Goal: Task Accomplishment & Management: Manage account settings

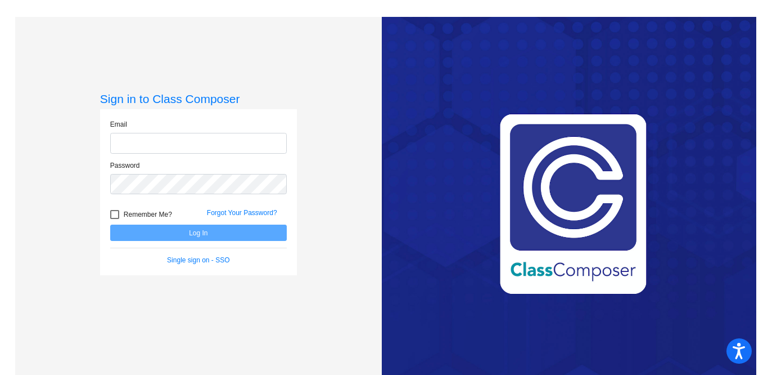
type input "[EMAIL_ADDRESS][DOMAIN_NAME]"
click at [191, 232] on button "Log In" at bounding box center [198, 232] width 177 height 16
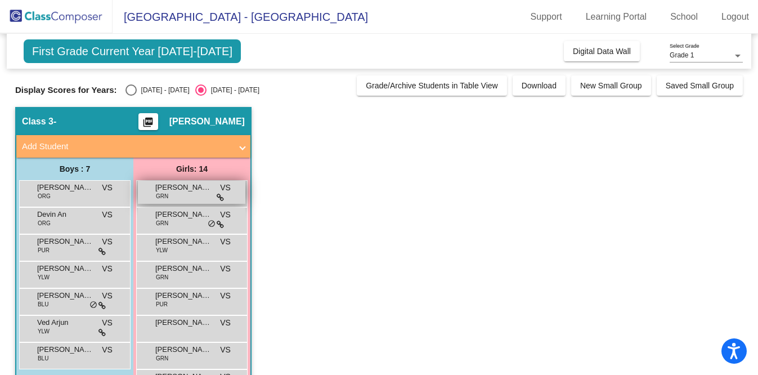
click at [188, 196] on div "[PERSON_NAME] GRN VS lock do_not_disturb_alt" at bounding box center [191, 192] width 107 height 23
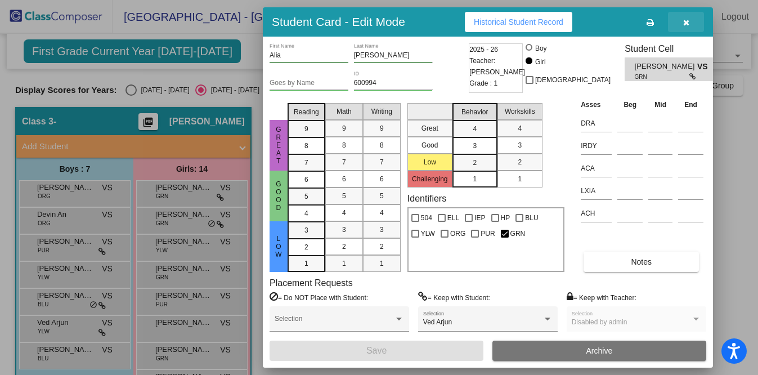
click at [685, 23] on icon "button" at bounding box center [686, 23] width 6 height 8
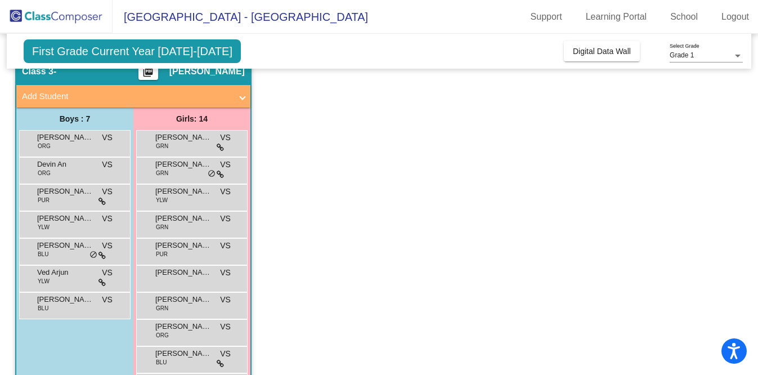
scroll to position [49, 0]
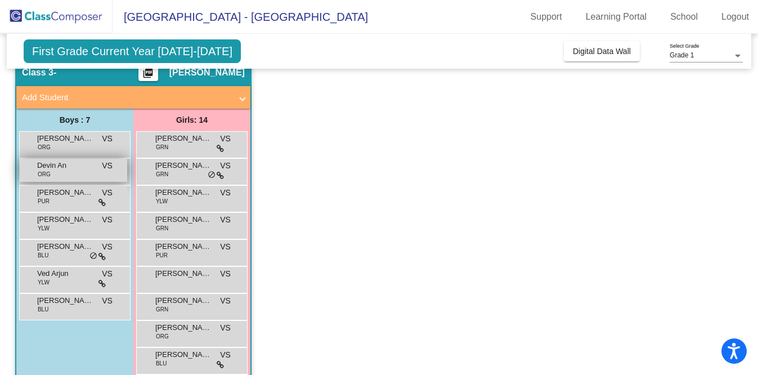
click at [87, 170] on span "Devin An" at bounding box center [65, 165] width 56 height 11
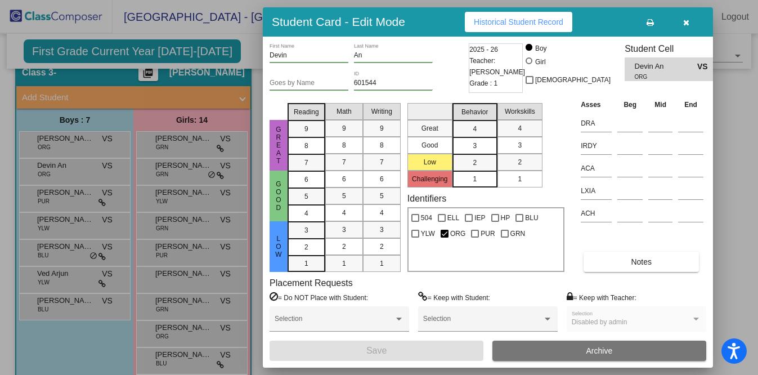
click at [689, 22] on icon "button" at bounding box center [686, 23] width 6 height 8
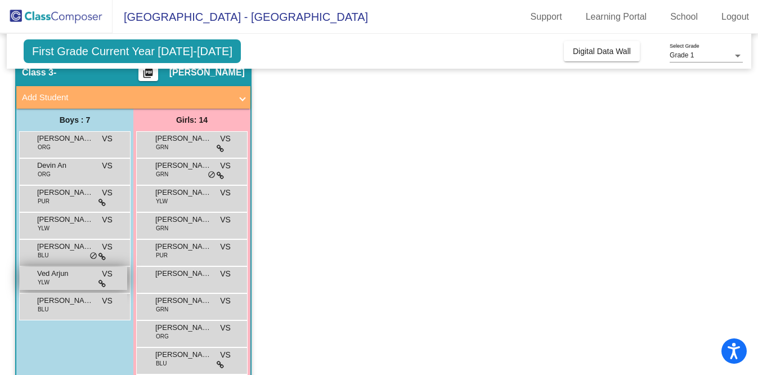
click at [39, 277] on span "Ved Arjun" at bounding box center [65, 273] width 56 height 11
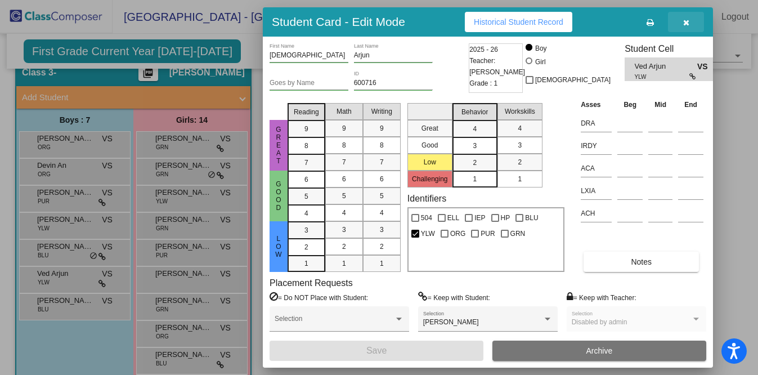
click at [688, 25] on icon "button" at bounding box center [686, 23] width 6 height 8
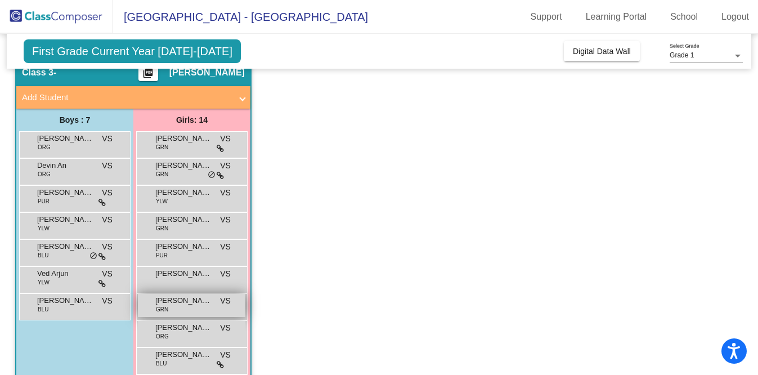
click at [212, 303] on div "[PERSON_NAME] GRN VS lock do_not_disturb_alt" at bounding box center [191, 305] width 107 height 23
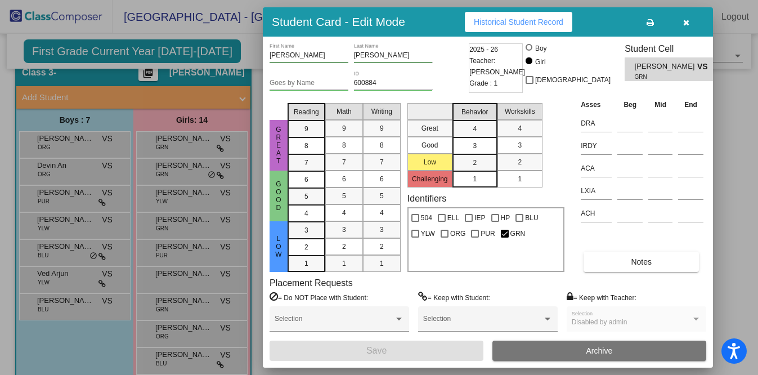
click at [689, 20] on button "button" at bounding box center [686, 22] width 36 height 20
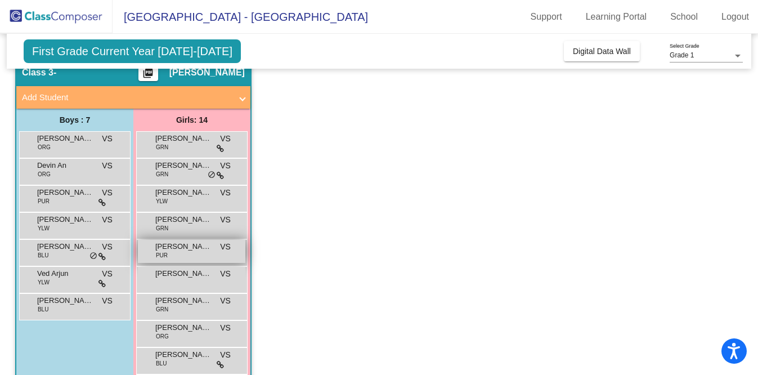
click at [212, 255] on div "[PERSON_NAME] PUR VS lock do_not_disturb_alt" at bounding box center [191, 251] width 107 height 23
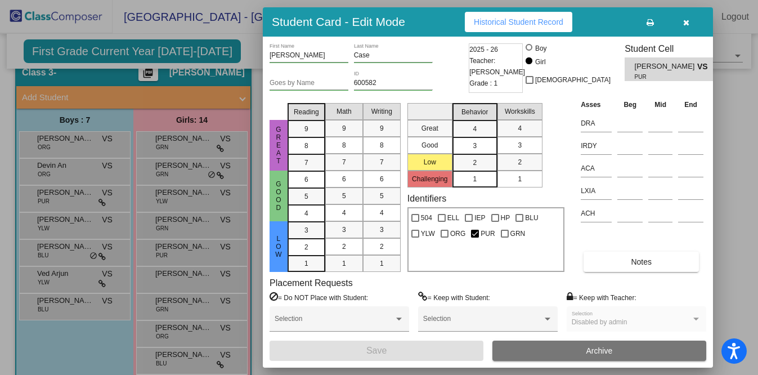
click at [689, 21] on button "button" at bounding box center [686, 22] width 36 height 20
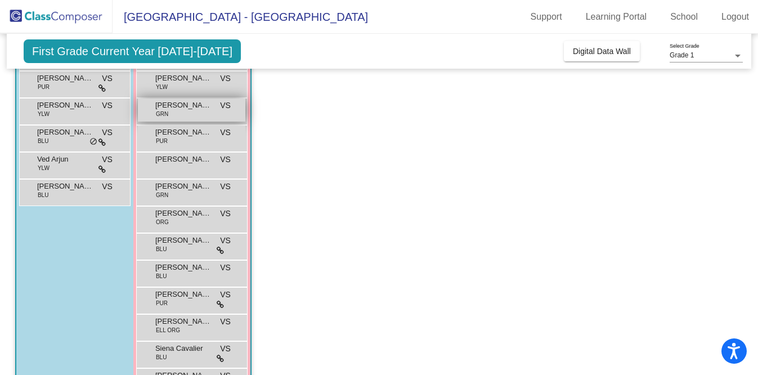
scroll to position [201, 0]
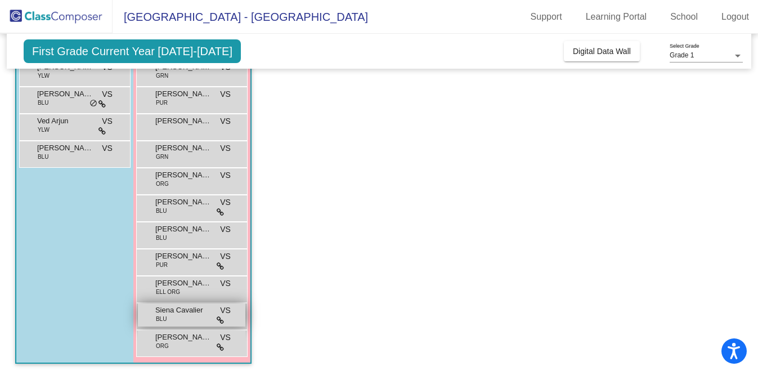
click at [183, 312] on span "Siena Cavalier" at bounding box center [183, 309] width 56 height 11
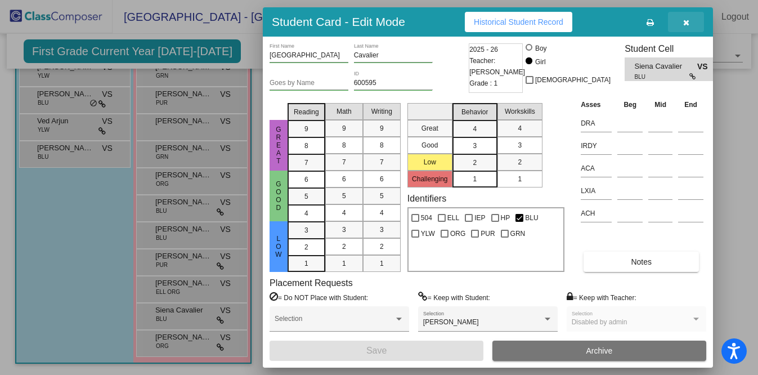
click at [689, 20] on button "button" at bounding box center [686, 22] width 36 height 20
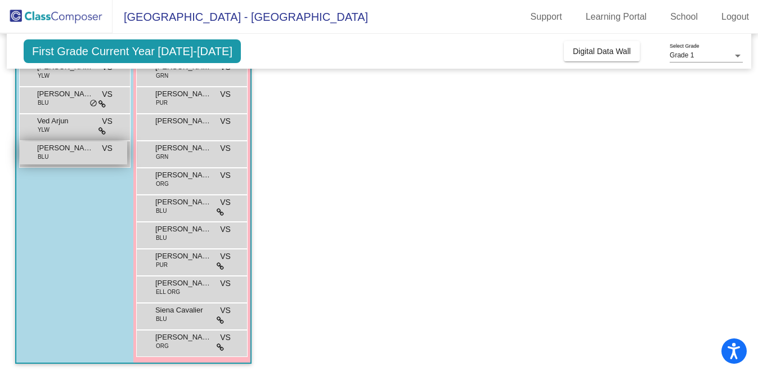
click at [69, 155] on div "[PERSON_NAME] BLU VS lock do_not_disturb_alt" at bounding box center [73, 152] width 107 height 23
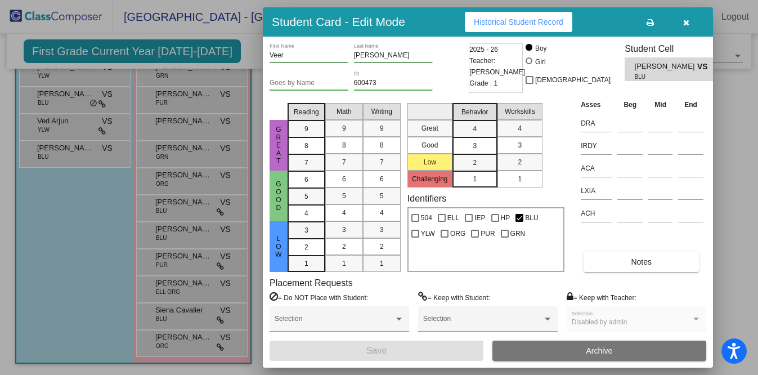
click at [686, 24] on icon "button" at bounding box center [686, 23] width 6 height 8
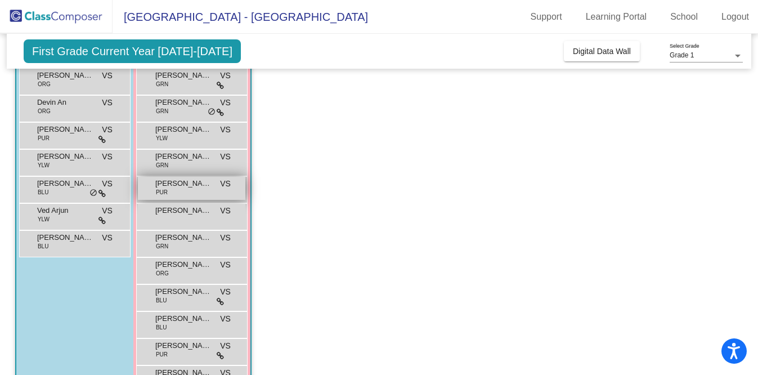
scroll to position [104, 0]
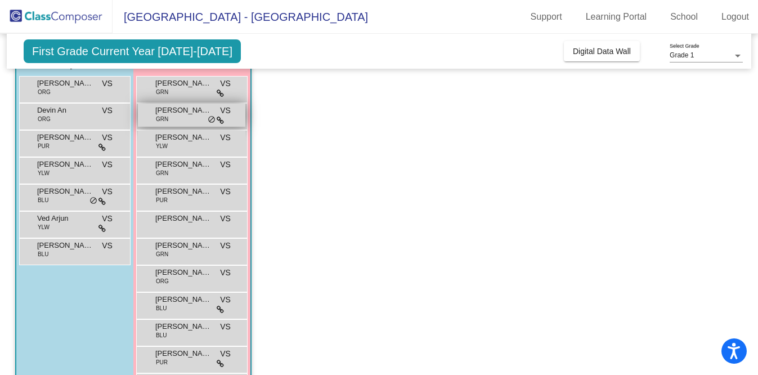
click at [192, 114] on span "[PERSON_NAME]" at bounding box center [183, 110] width 56 height 11
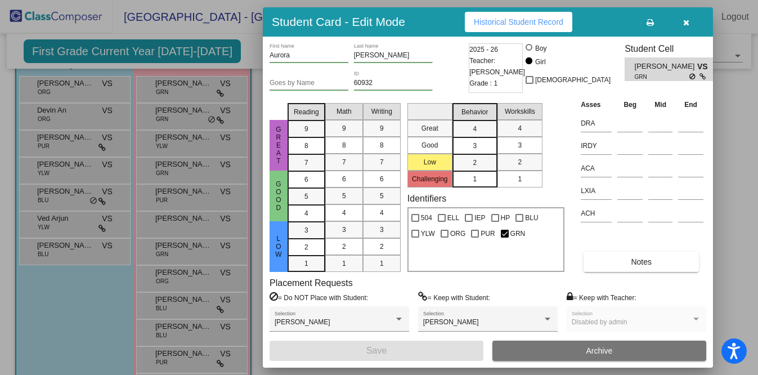
click at [687, 21] on icon "button" at bounding box center [686, 23] width 6 height 8
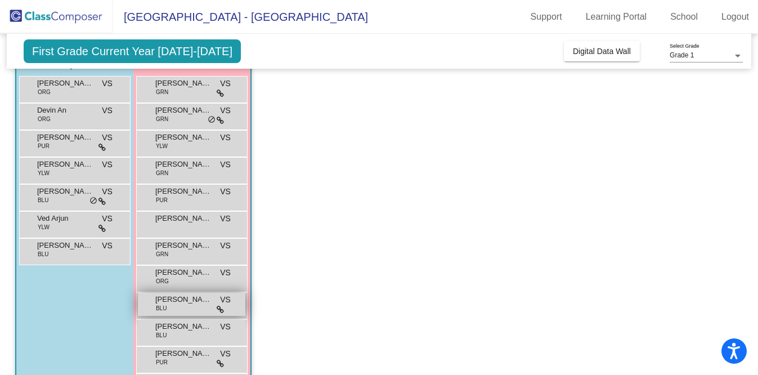
click at [174, 304] on span "[PERSON_NAME]" at bounding box center [183, 299] width 56 height 11
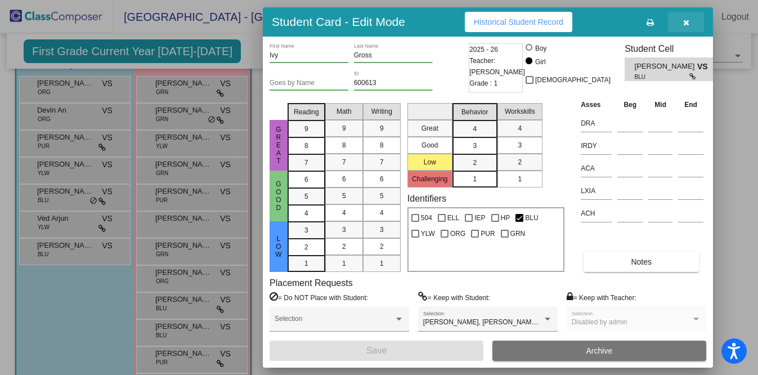
click at [686, 23] on icon "button" at bounding box center [686, 23] width 6 height 8
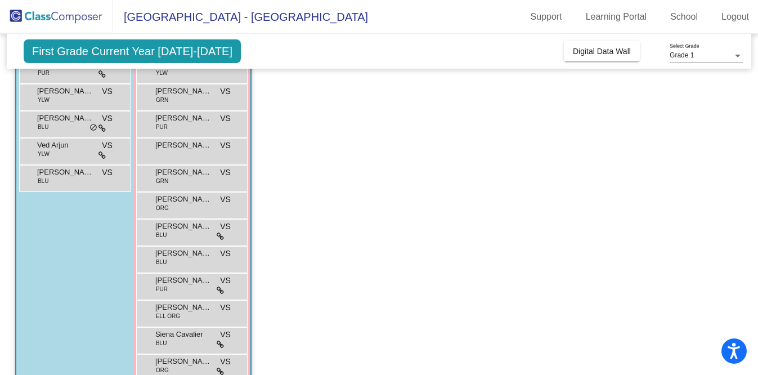
scroll to position [173, 0]
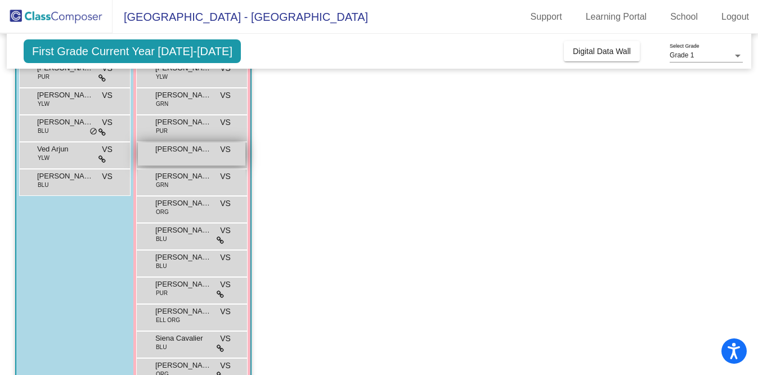
click at [205, 149] on span "[PERSON_NAME]" at bounding box center [183, 148] width 56 height 11
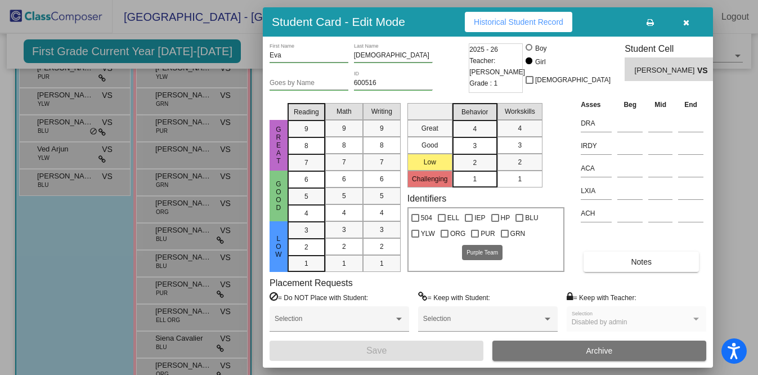
click at [475, 234] on div at bounding box center [475, 234] width 8 height 8
click at [475, 237] on input "PUR" at bounding box center [474, 237] width 1 height 1
checkbox input "true"
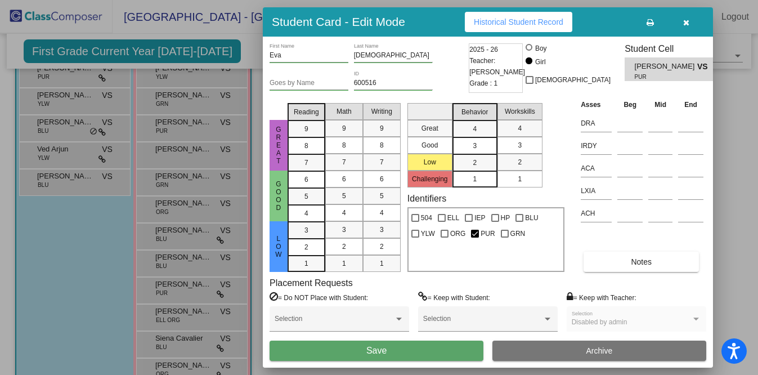
click at [402, 357] on button "Save" at bounding box center [376, 350] width 214 height 20
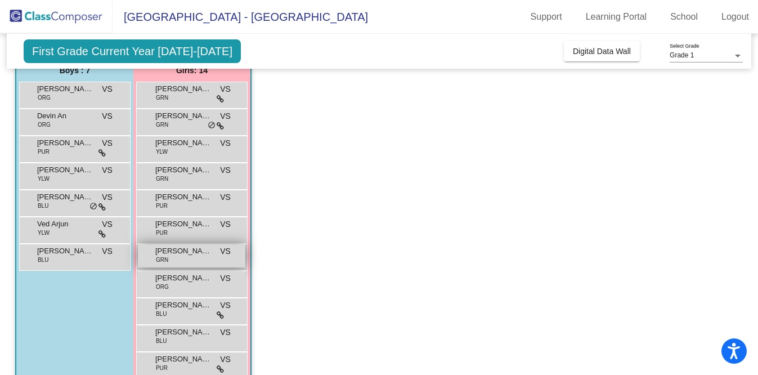
scroll to position [96, 0]
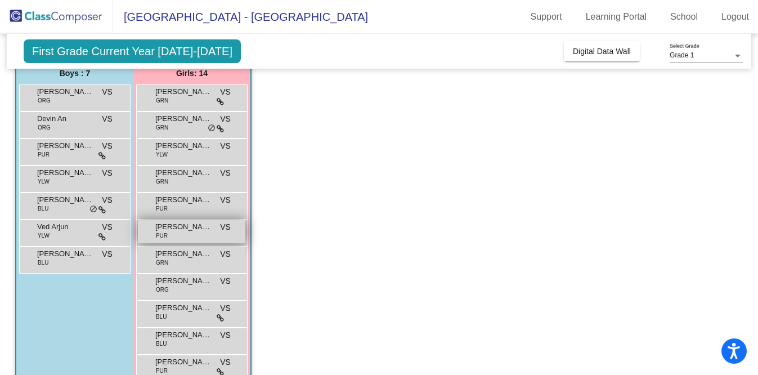
click at [185, 232] on span "[PERSON_NAME]" at bounding box center [183, 226] width 56 height 11
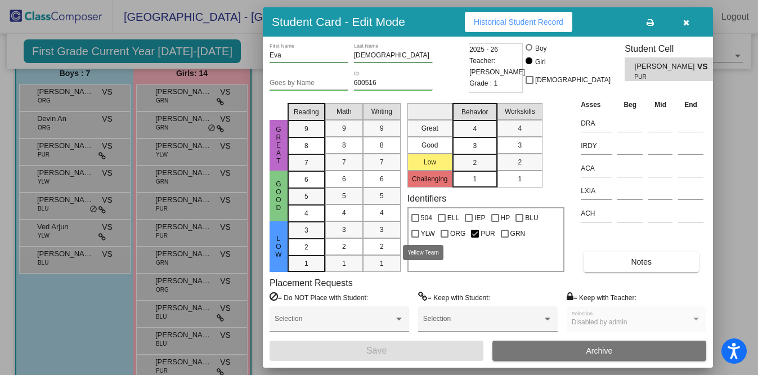
click at [416, 231] on div at bounding box center [415, 234] width 8 height 8
click at [415, 237] on input "YLW" at bounding box center [415, 237] width 1 height 1
checkbox input "true"
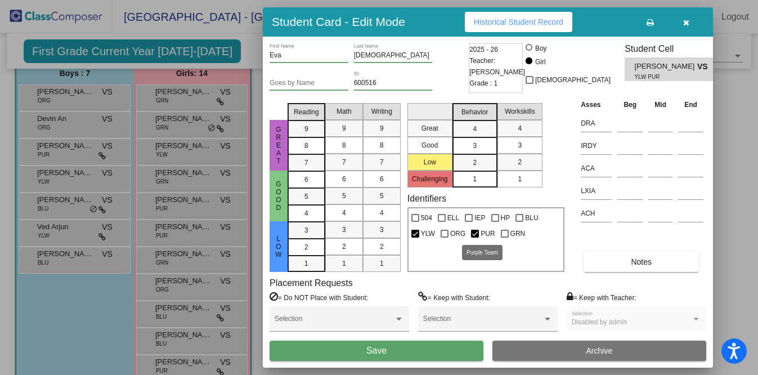
click at [474, 233] on div at bounding box center [475, 234] width 8 height 8
click at [474, 237] on input "PUR" at bounding box center [474, 237] width 1 height 1
checkbox input "false"
click at [421, 351] on button "Save" at bounding box center [376, 350] width 214 height 20
